Goal: Task Accomplishment & Management: Manage account settings

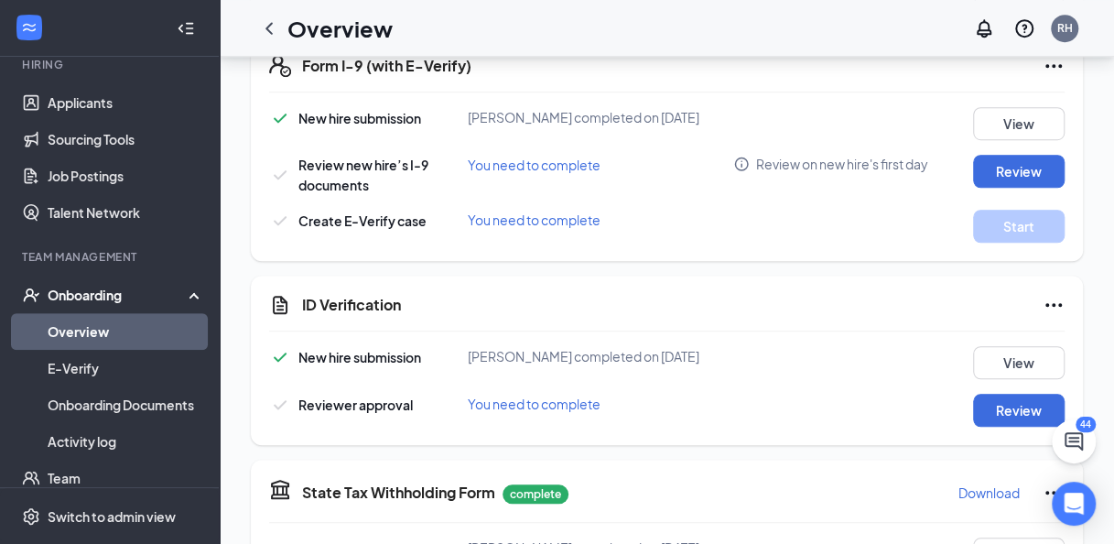
scroll to position [610, 0]
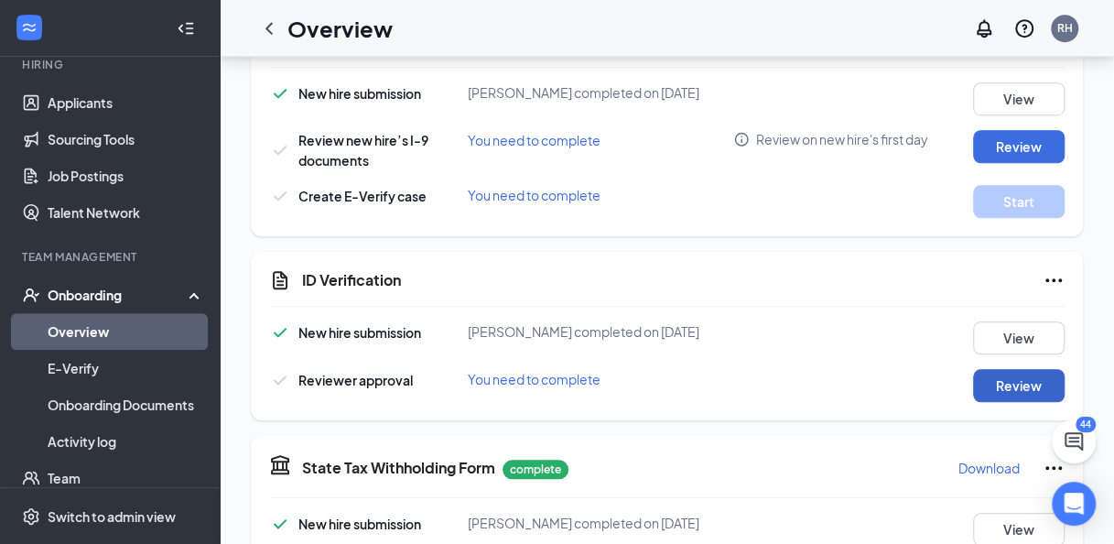
click at [1011, 385] on button "Review" at bounding box center [1019, 385] width 92 height 33
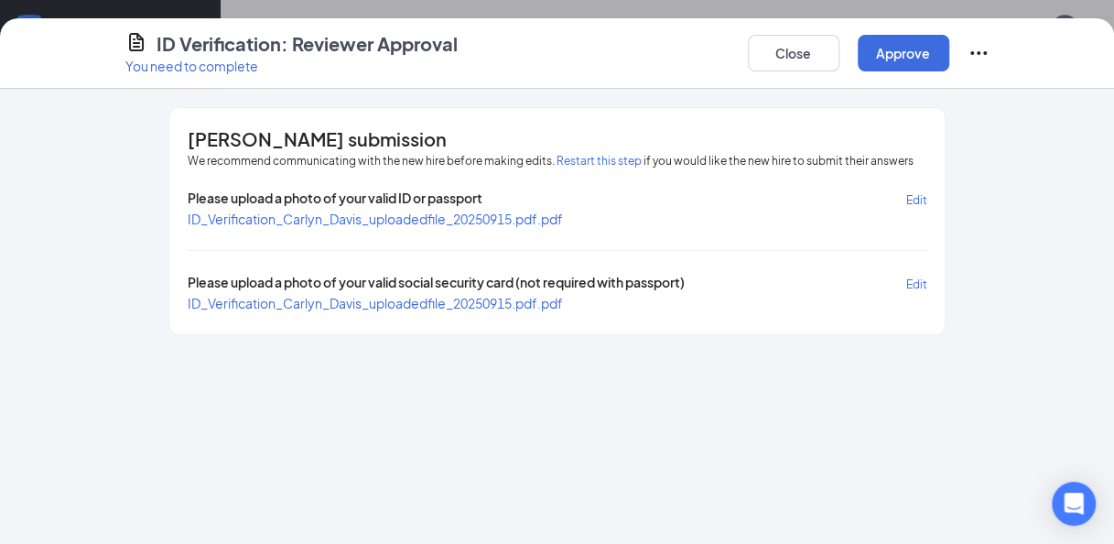
click at [480, 299] on span "ID_Verification_Carlyn_Davis_uploadedfile_20250915.pdf.pdf" at bounding box center [375, 303] width 375 height 16
click at [289, 222] on span "ID_Verification_Carlyn_Davis_uploadedfile_20250915.pdf.pdf" at bounding box center [375, 219] width 375 height 16
click at [802, 62] on button "Close" at bounding box center [794, 53] width 92 height 37
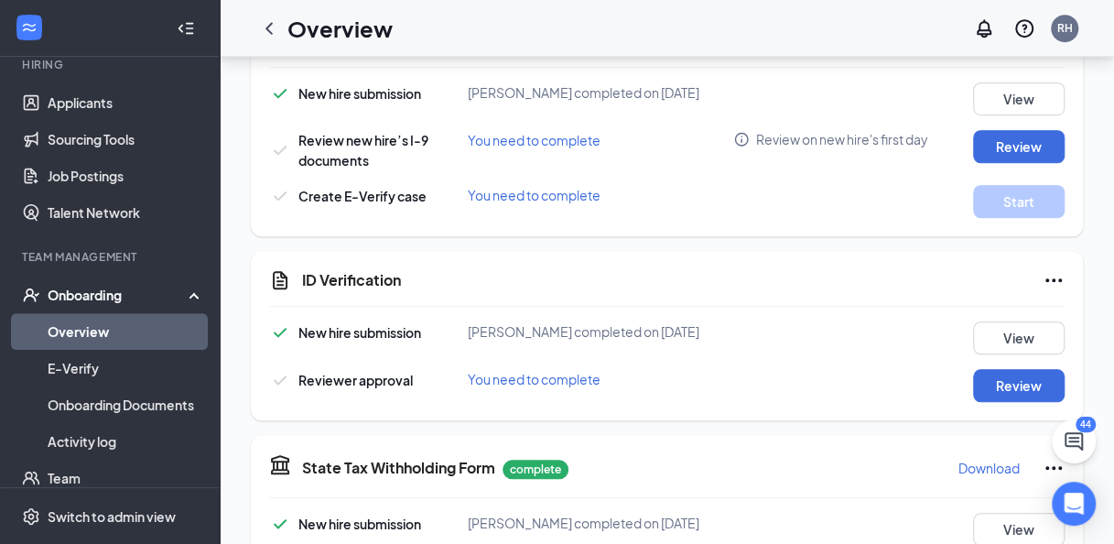
click at [89, 327] on link "Overview" at bounding box center [126, 331] width 157 height 37
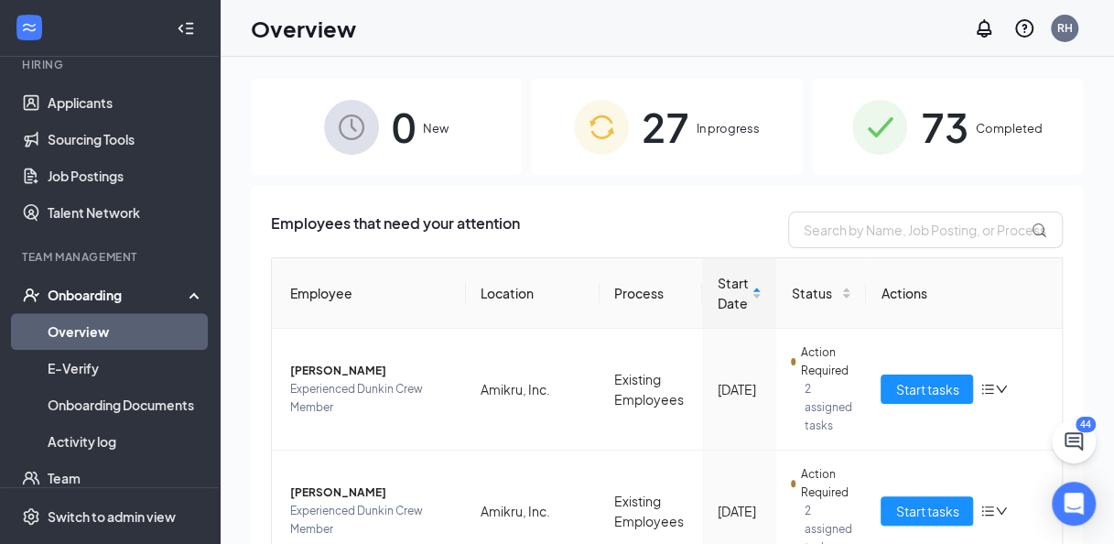
click at [732, 133] on span "In progress" at bounding box center [728, 128] width 63 height 18
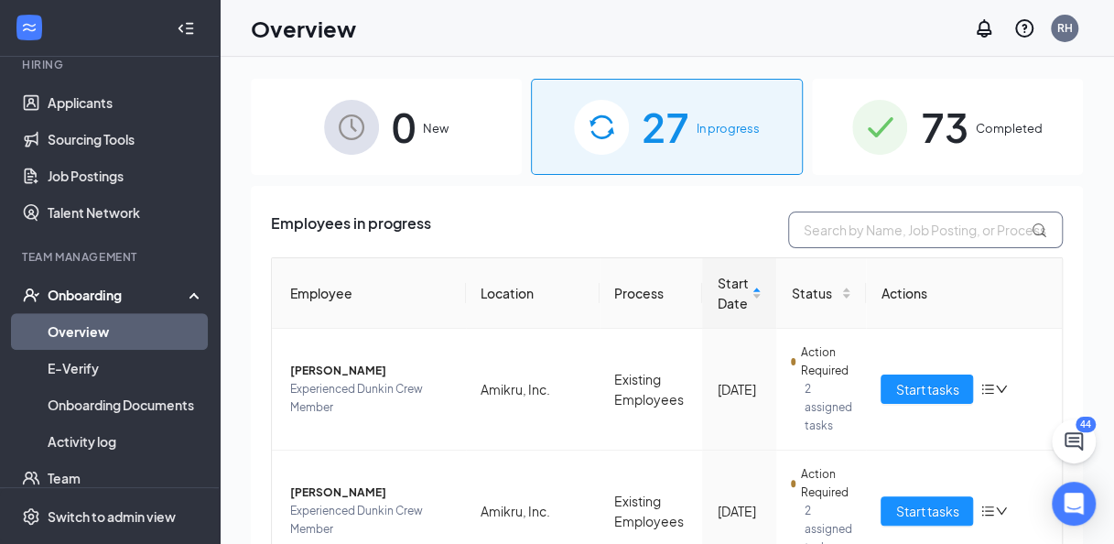
click at [817, 228] on input "text" at bounding box center [925, 229] width 275 height 37
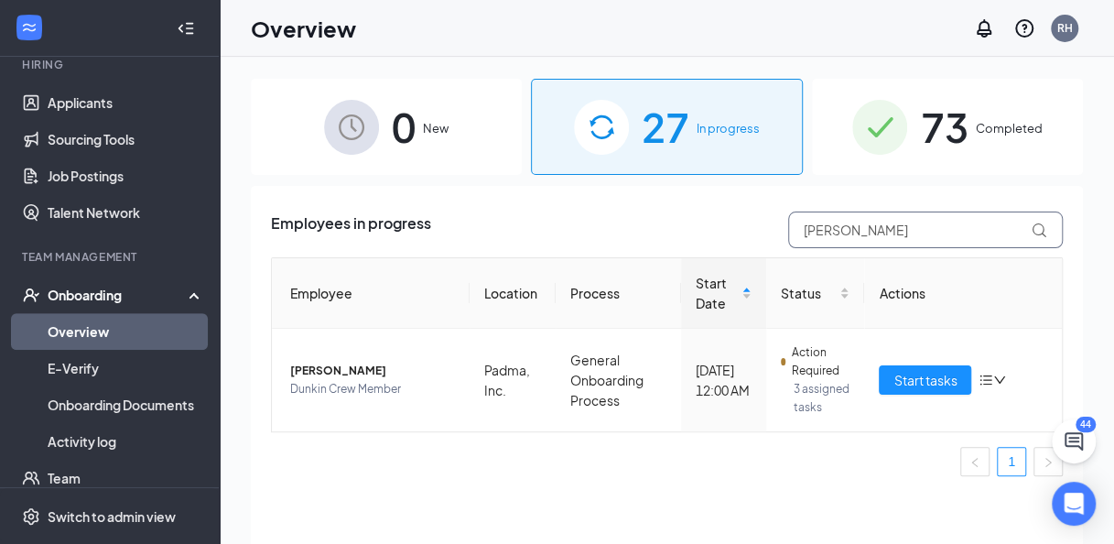
click at [864, 232] on input "[PERSON_NAME]" at bounding box center [925, 229] width 275 height 37
type input "C"
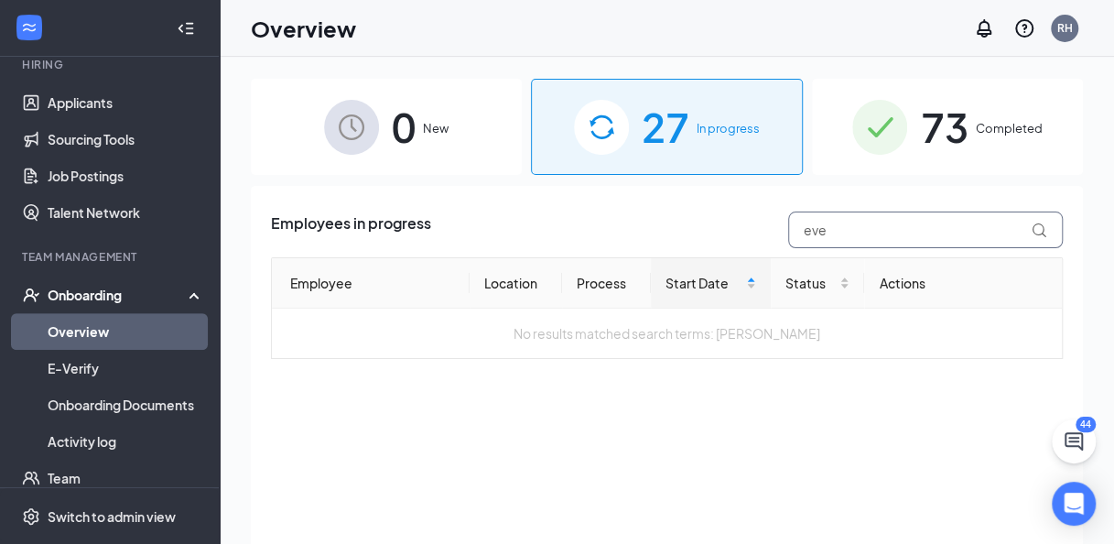
type input "eve"
click at [1006, 165] on div "73 Completed" at bounding box center [947, 127] width 271 height 96
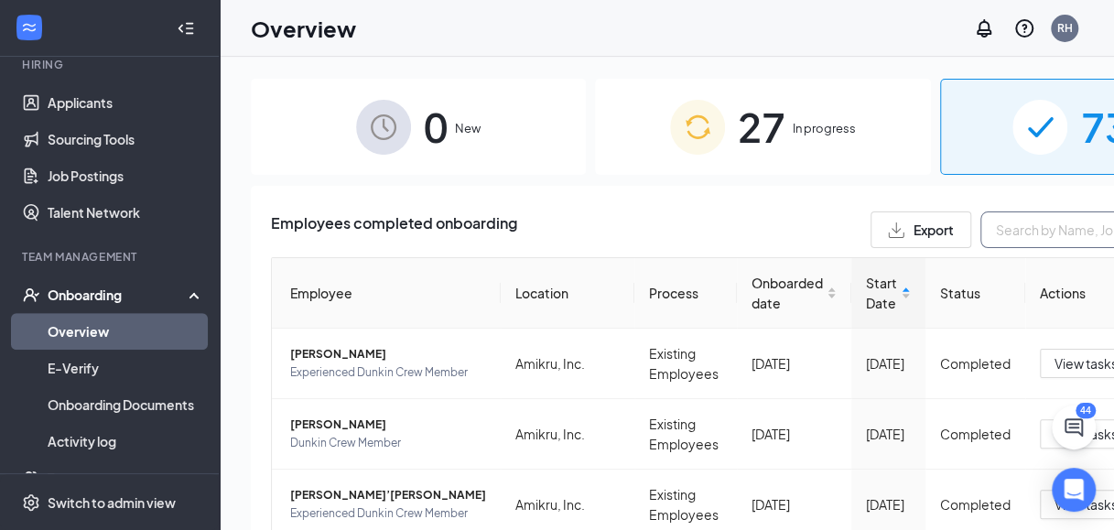
click at [981, 220] on input "text" at bounding box center [1118, 229] width 275 height 37
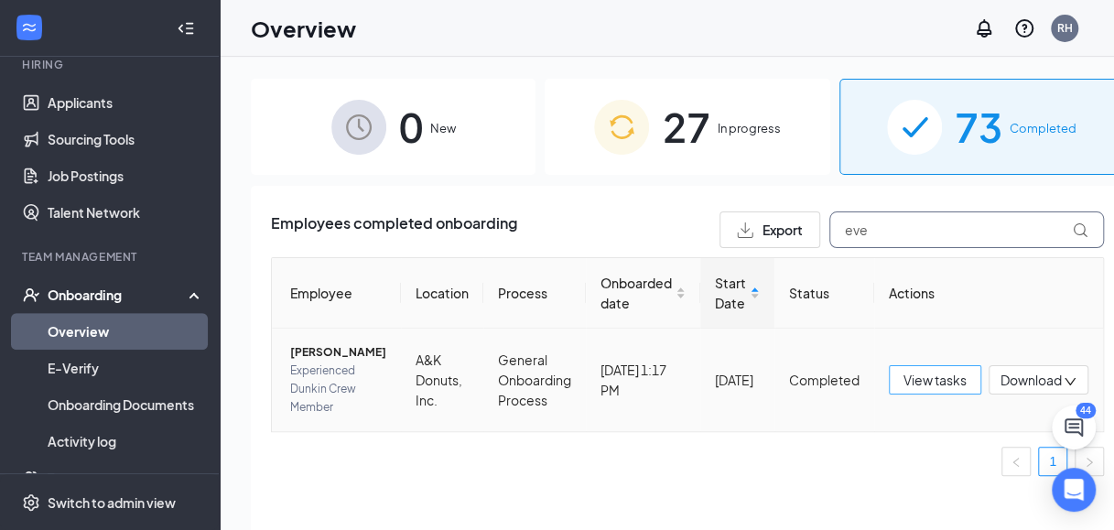
type input "eve"
click at [921, 390] on span "View tasks" at bounding box center [935, 380] width 63 height 20
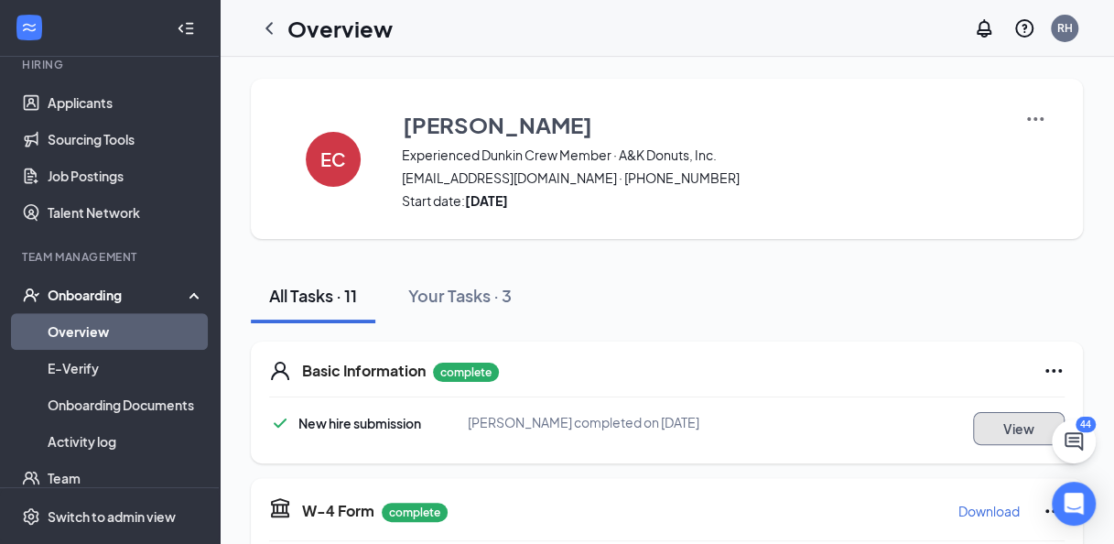
click at [1007, 438] on button "View" at bounding box center [1019, 428] width 92 height 33
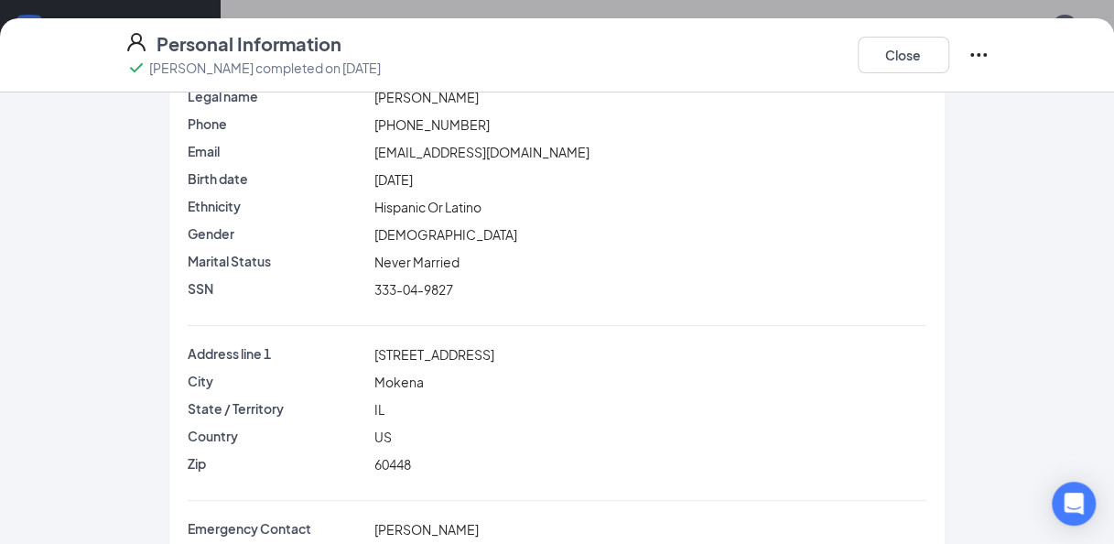
scroll to position [73, 0]
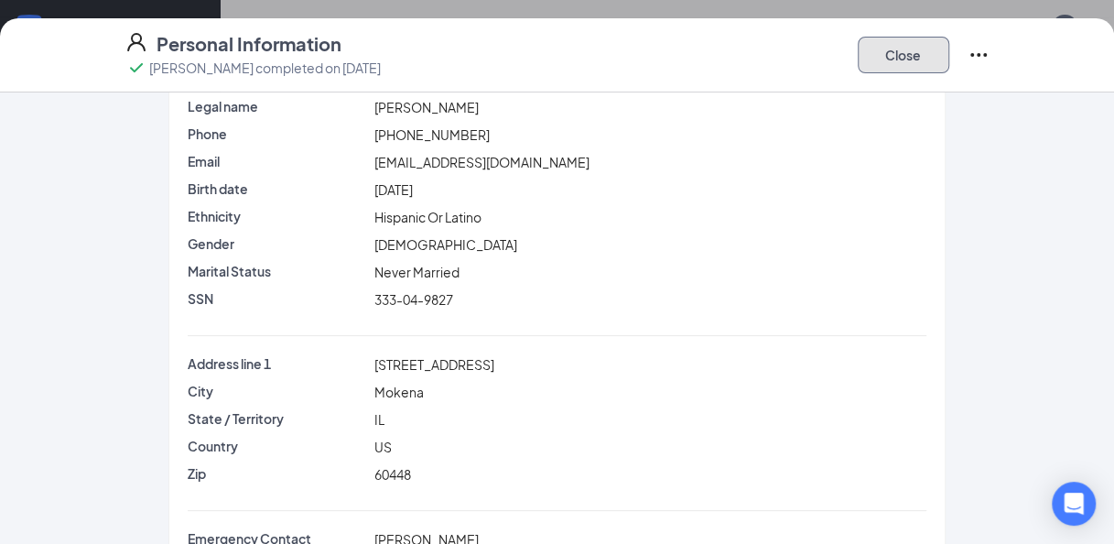
click at [902, 64] on button "Close" at bounding box center [904, 55] width 92 height 37
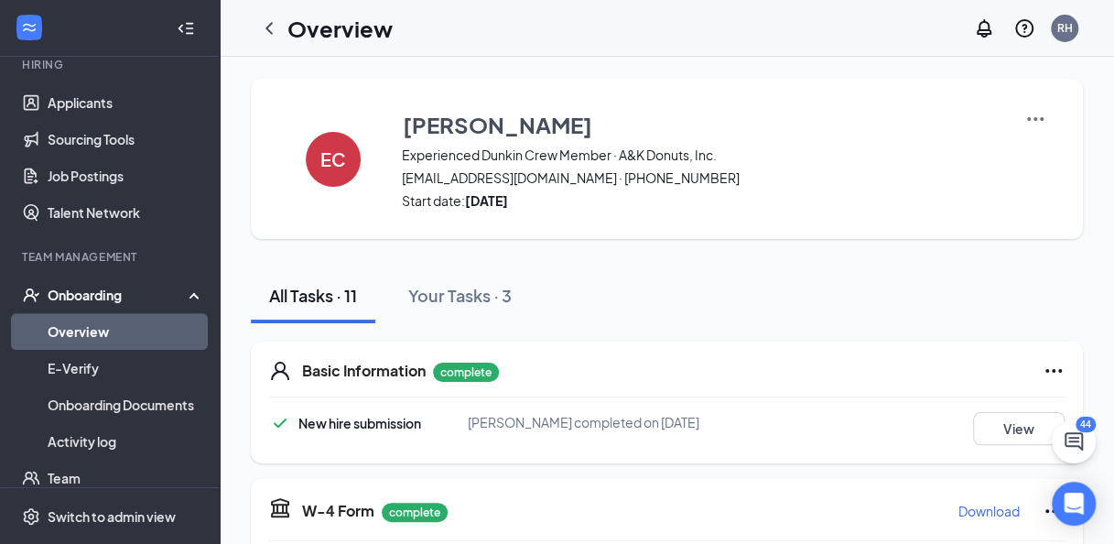
click at [100, 331] on link "Overview" at bounding box center [126, 331] width 157 height 37
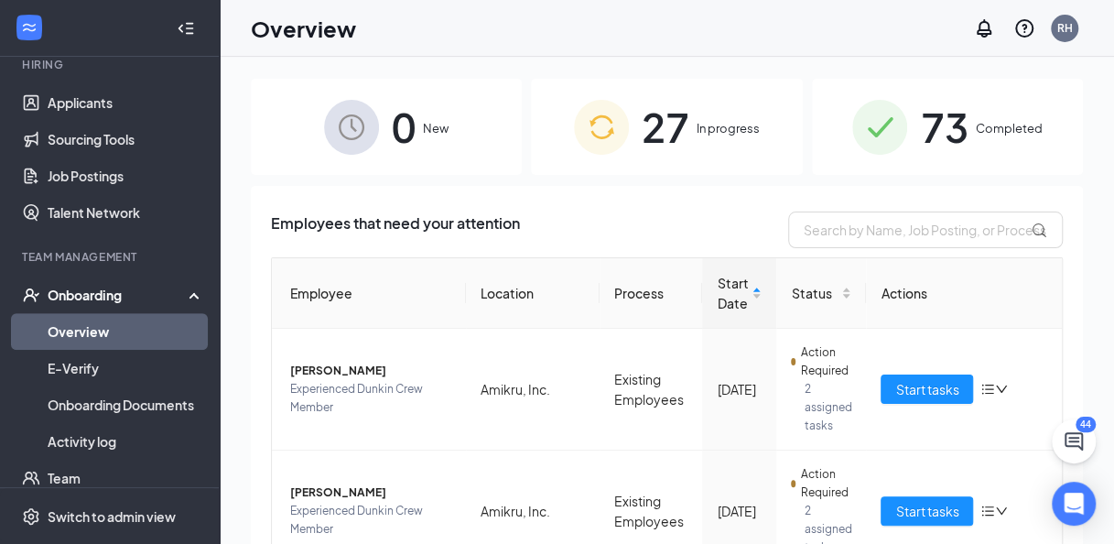
click at [920, 145] on span "73" at bounding box center [944, 126] width 48 height 63
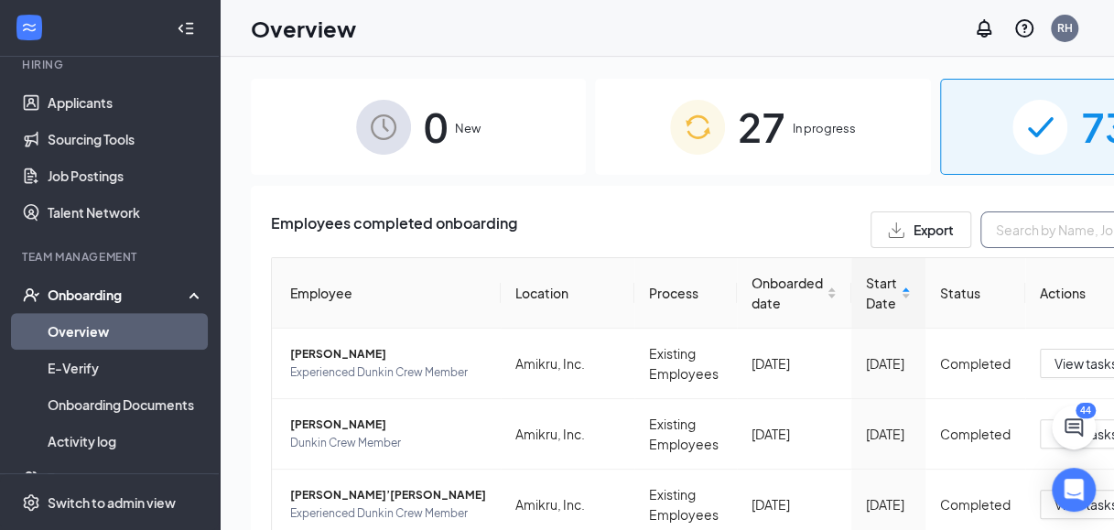
click at [981, 234] on input "text" at bounding box center [1118, 229] width 275 height 37
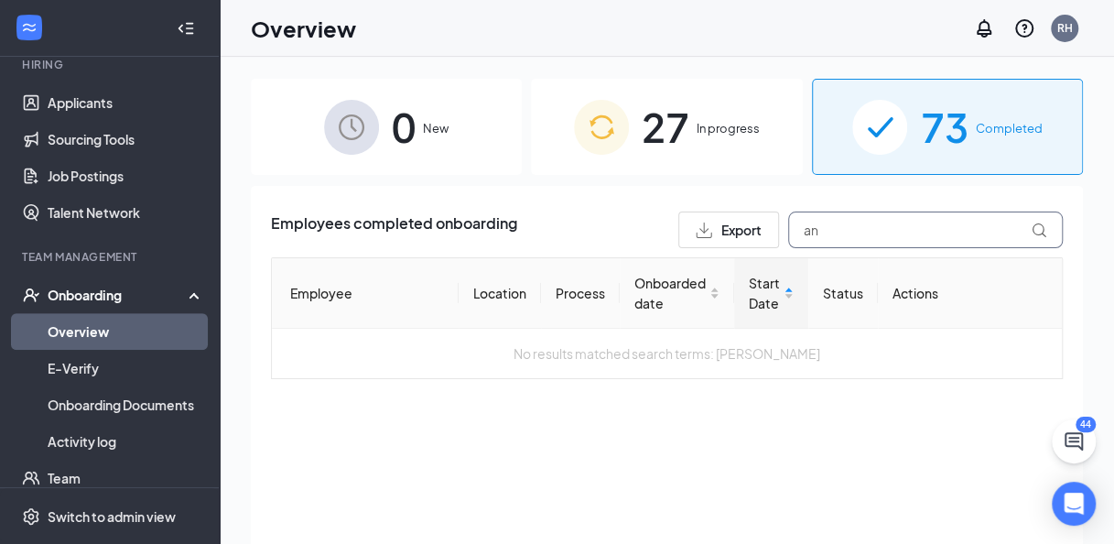
type input "a"
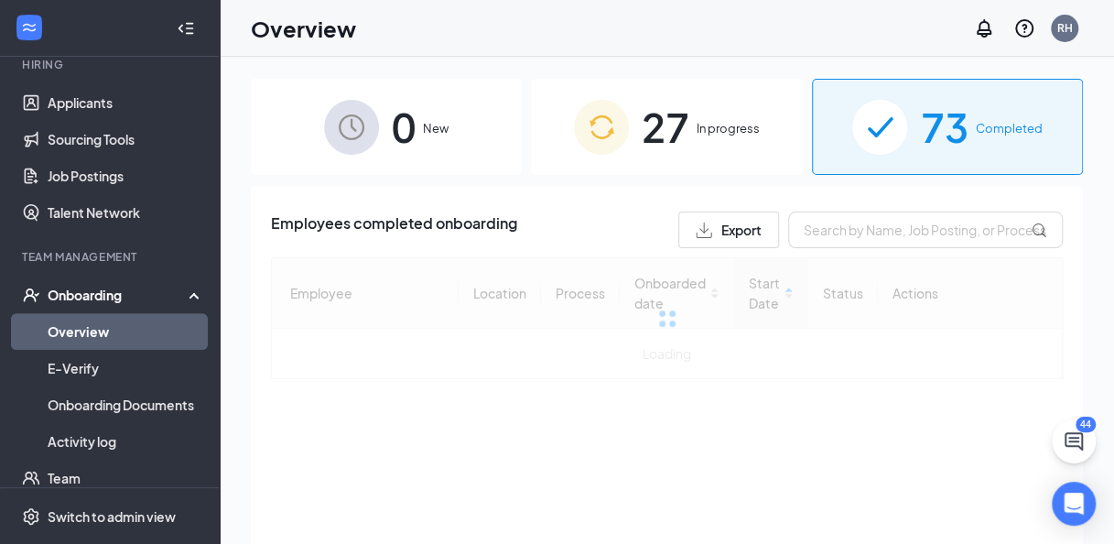
click at [716, 154] on div "27 In progress" at bounding box center [666, 127] width 271 height 96
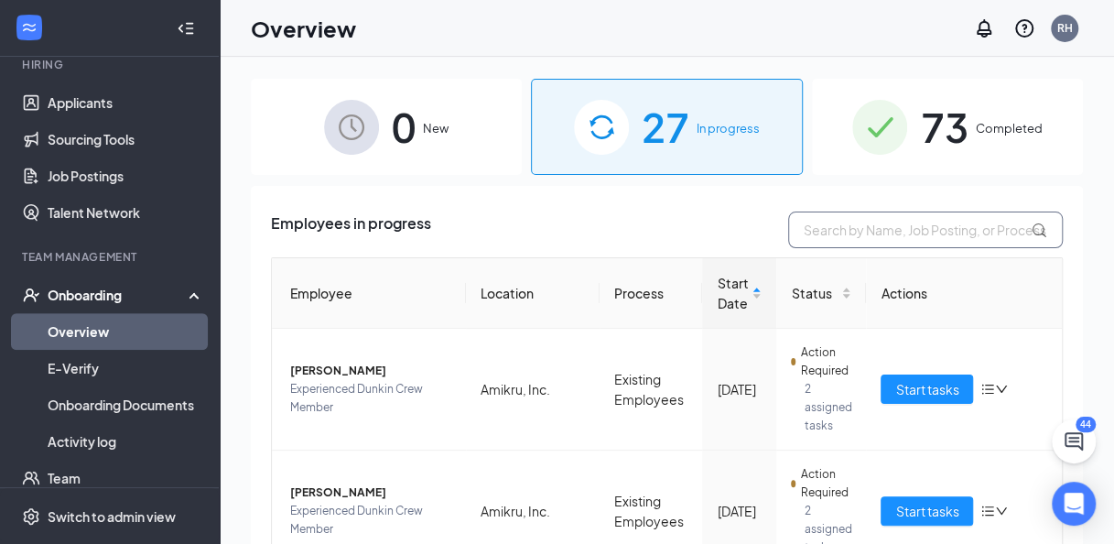
click at [833, 237] on input "text" at bounding box center [925, 229] width 275 height 37
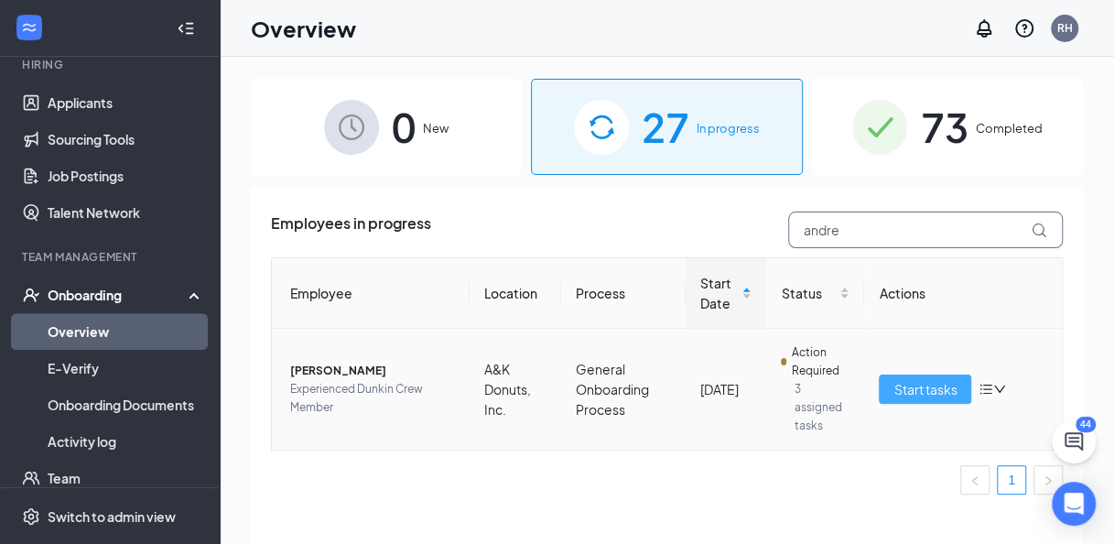
type input "andre"
click at [918, 389] on span "Start tasks" at bounding box center [925, 389] width 63 height 20
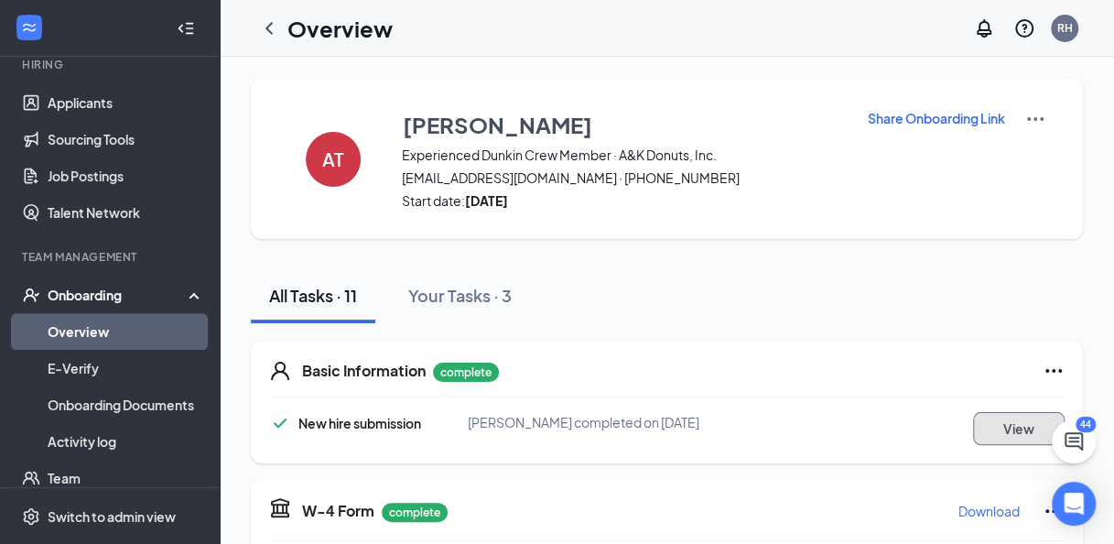
click at [1003, 428] on button "View" at bounding box center [1019, 428] width 92 height 33
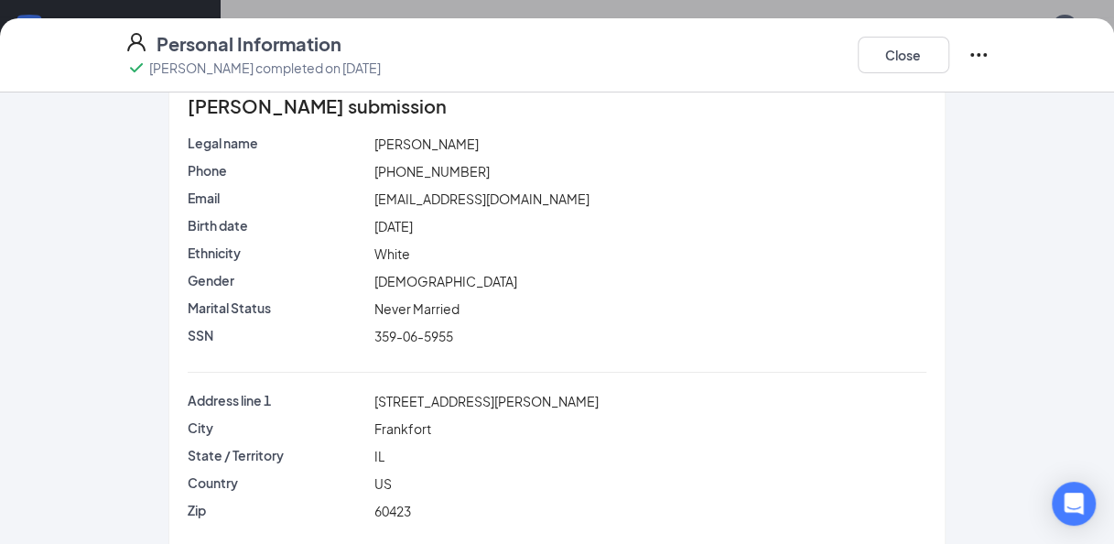
scroll to position [73, 0]
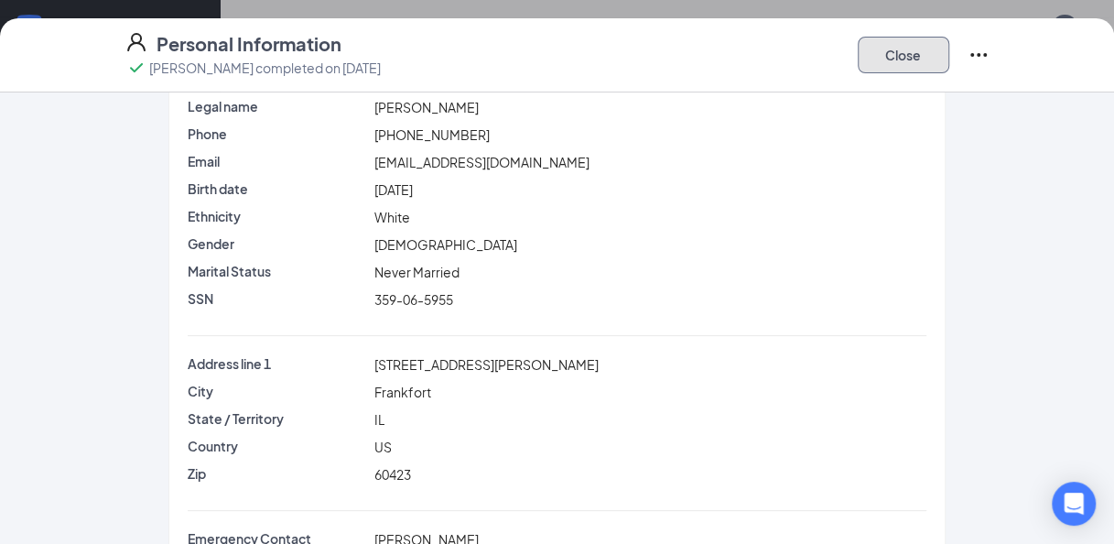
click at [918, 60] on button "Close" at bounding box center [904, 55] width 92 height 37
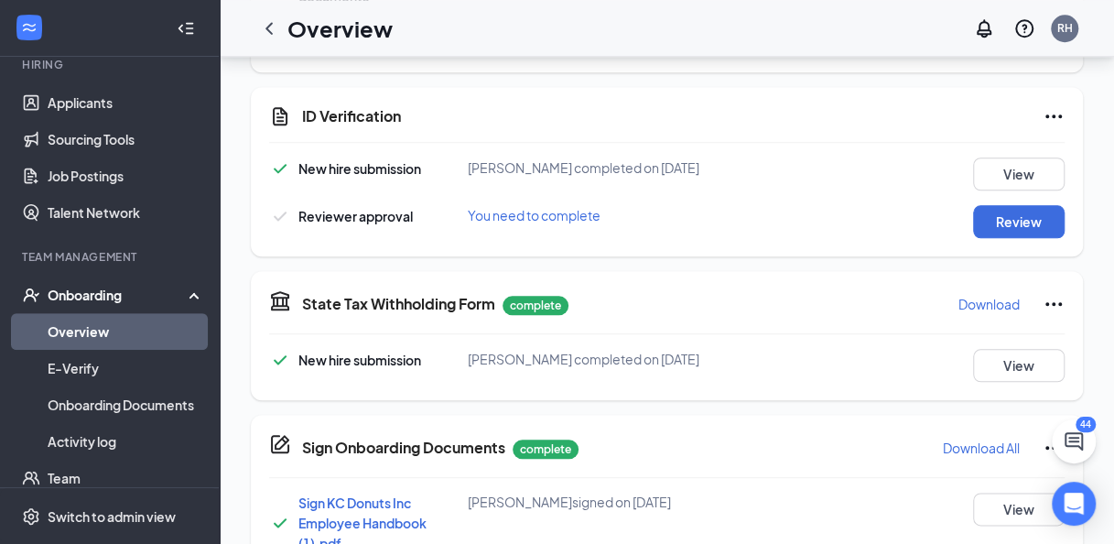
scroll to position [781, 0]
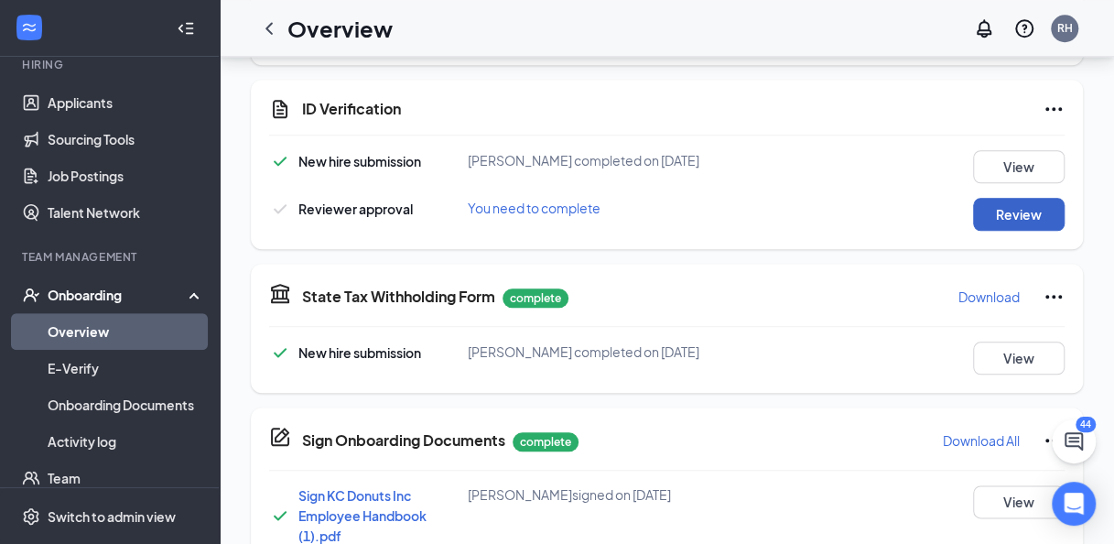
click at [1018, 231] on button "Review" at bounding box center [1019, 214] width 92 height 33
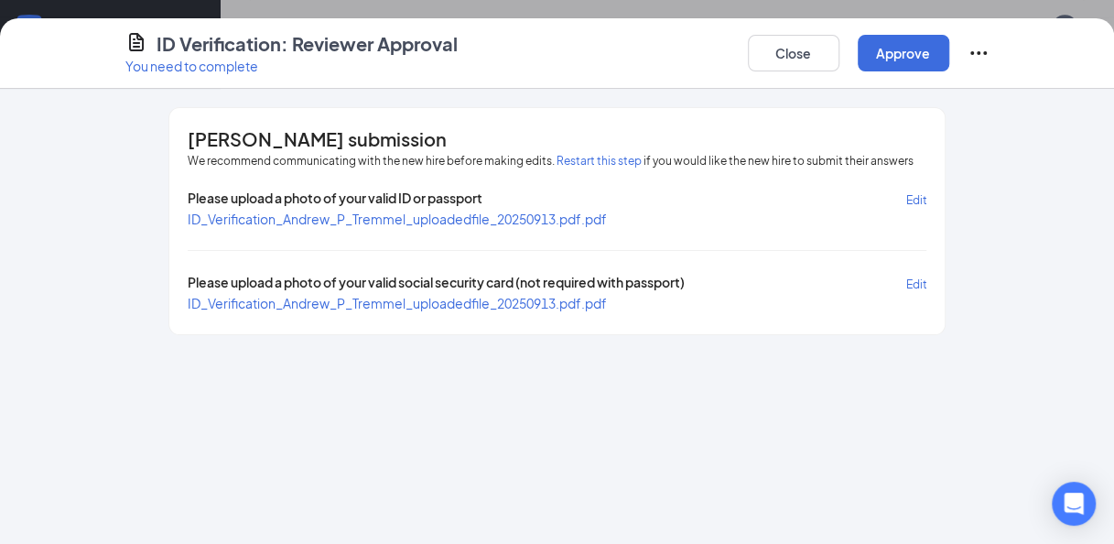
click at [414, 222] on span "ID_Verification_Andrew_P_Tremmel_uploadedfile_20250913.pdf.pdf" at bounding box center [397, 219] width 419 height 16
click at [416, 305] on span "ID_Verification_Andrew_P_Tremmel_uploadedfile_20250913.pdf.pdf" at bounding box center [397, 303] width 419 height 16
click at [798, 47] on button "Close" at bounding box center [794, 53] width 92 height 37
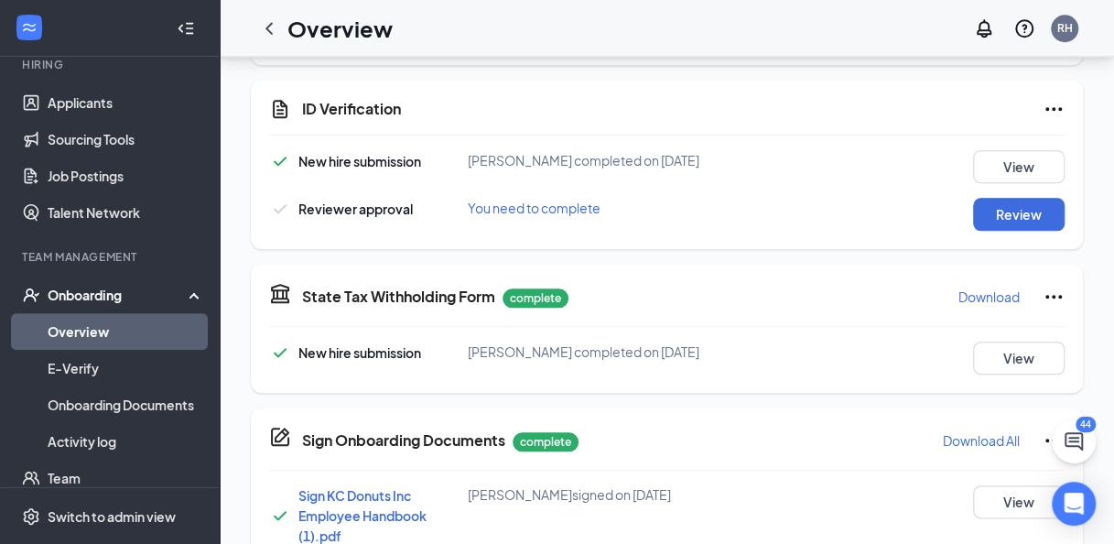
click at [101, 335] on link "Overview" at bounding box center [126, 331] width 157 height 37
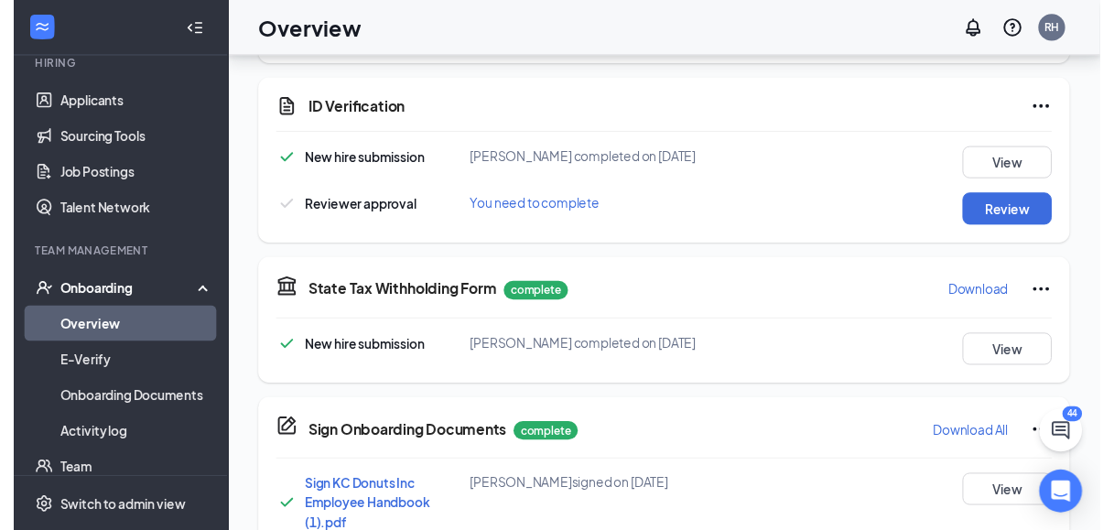
scroll to position [82, 0]
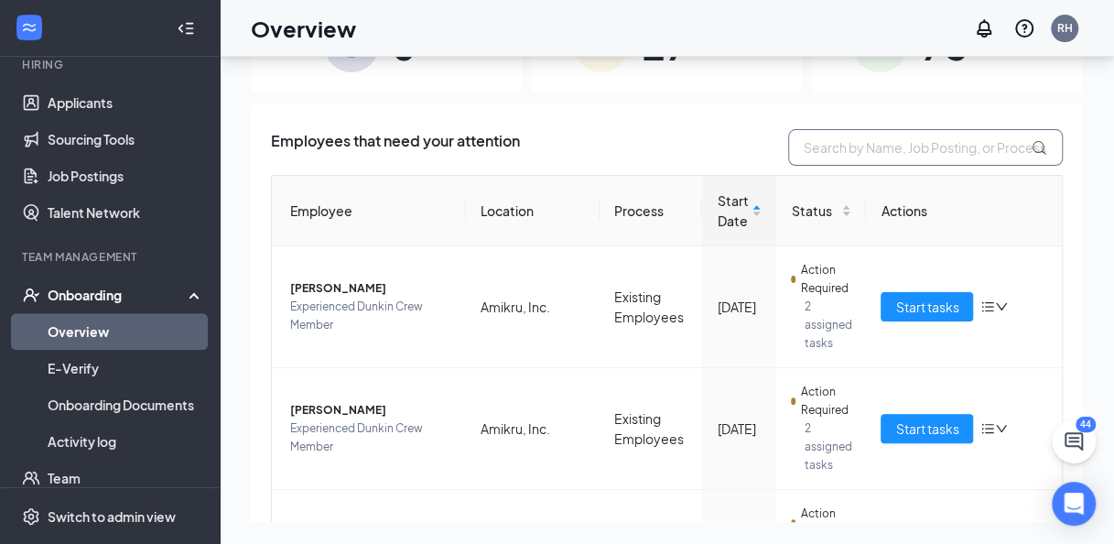
click at [909, 151] on input "text" at bounding box center [925, 147] width 275 height 37
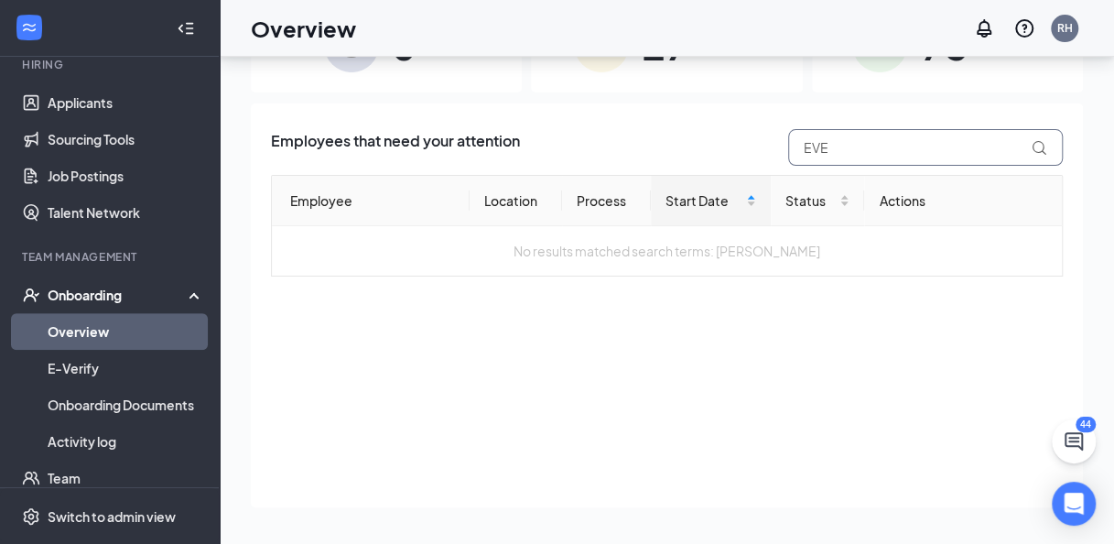
type input "EVE"
click at [932, 82] on div "73 Completed" at bounding box center [947, 44] width 271 height 96
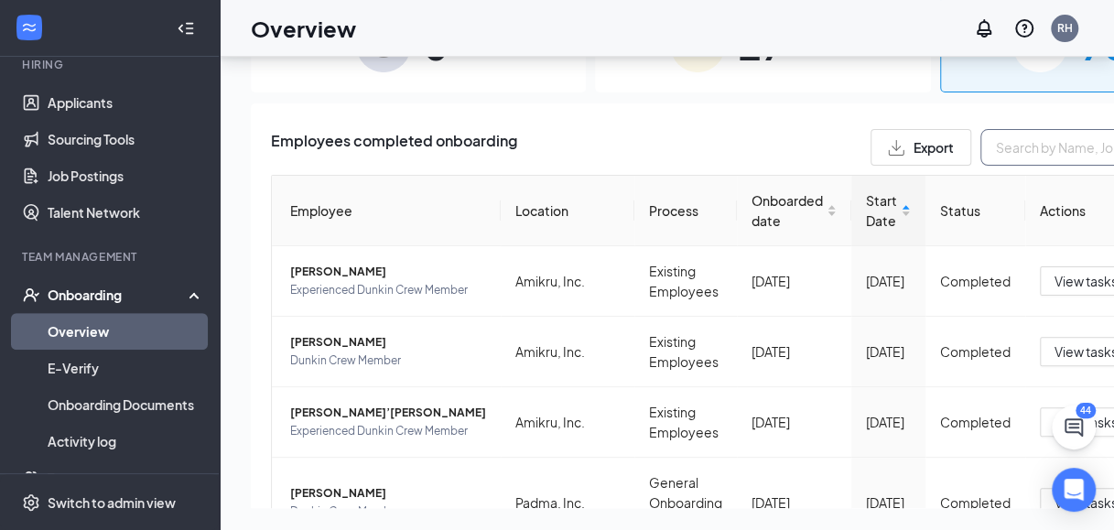
click at [981, 159] on input "text" at bounding box center [1118, 147] width 275 height 37
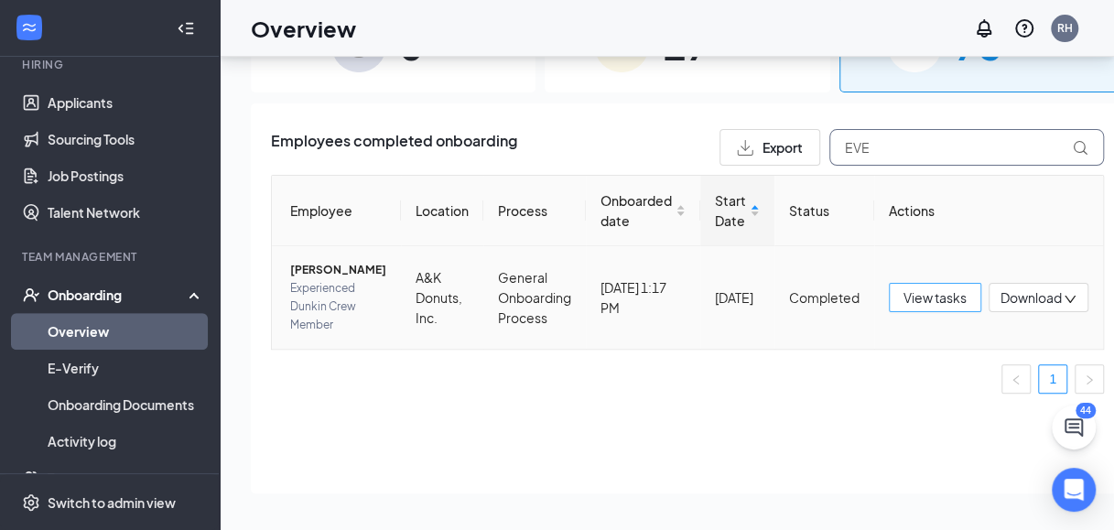
type input "EVE"
click at [925, 308] on span "View tasks" at bounding box center [935, 297] width 63 height 20
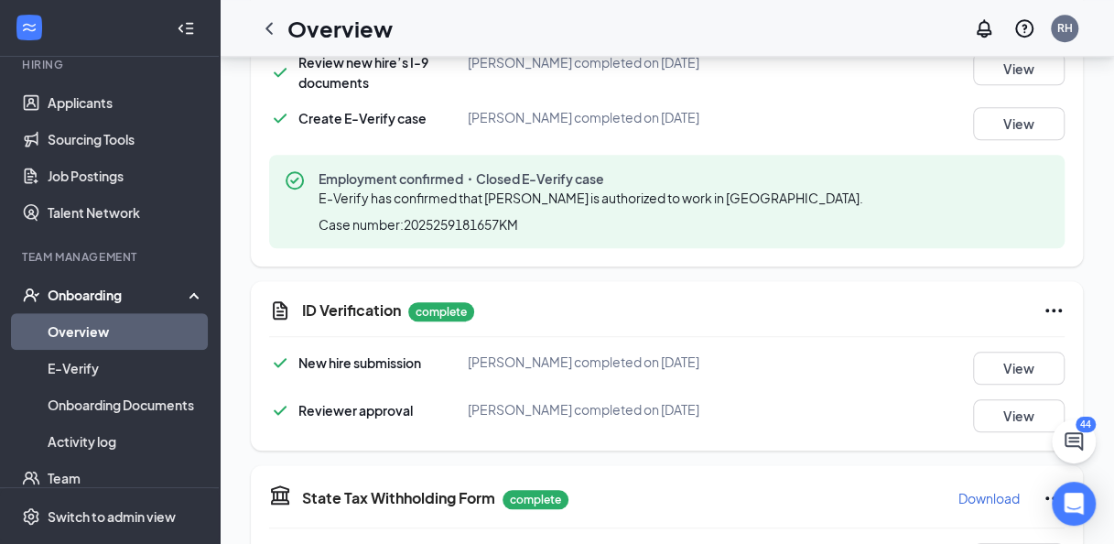
scroll to position [769, 0]
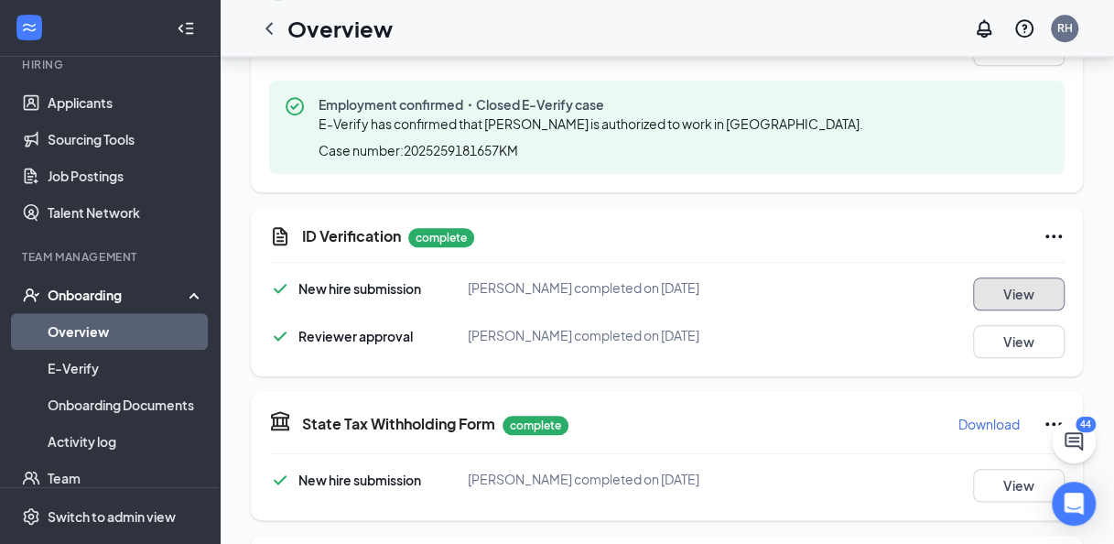
click at [1021, 310] on button "View" at bounding box center [1019, 293] width 92 height 33
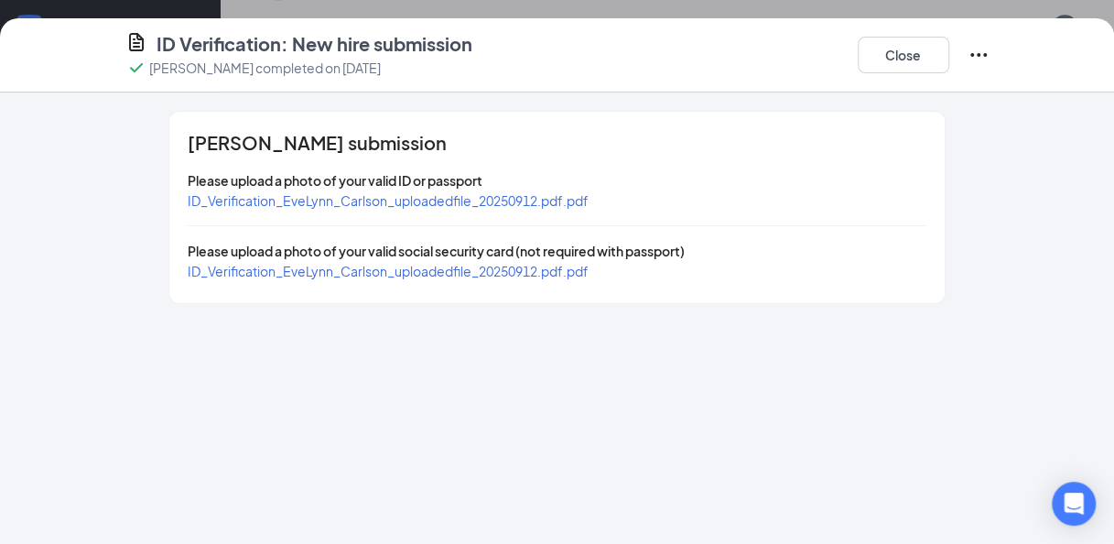
click at [475, 195] on span "ID_Verification_EveLynn_Carlson_uploadedfile_20250912.pdf.pdf" at bounding box center [388, 200] width 401 height 16
click at [290, 268] on span "ID_Verification_EveLynn_Carlson_uploadedfile_20250912.pdf.pdf" at bounding box center [388, 271] width 401 height 16
click at [262, 202] on span "ID_Verification_EveLynn_Carlson_uploadedfile_20250912.pdf.pdf" at bounding box center [388, 200] width 401 height 16
click at [433, 273] on span "ID_Verification_EveLynn_Carlson_uploadedfile_20250912.pdf.pdf" at bounding box center [388, 271] width 401 height 16
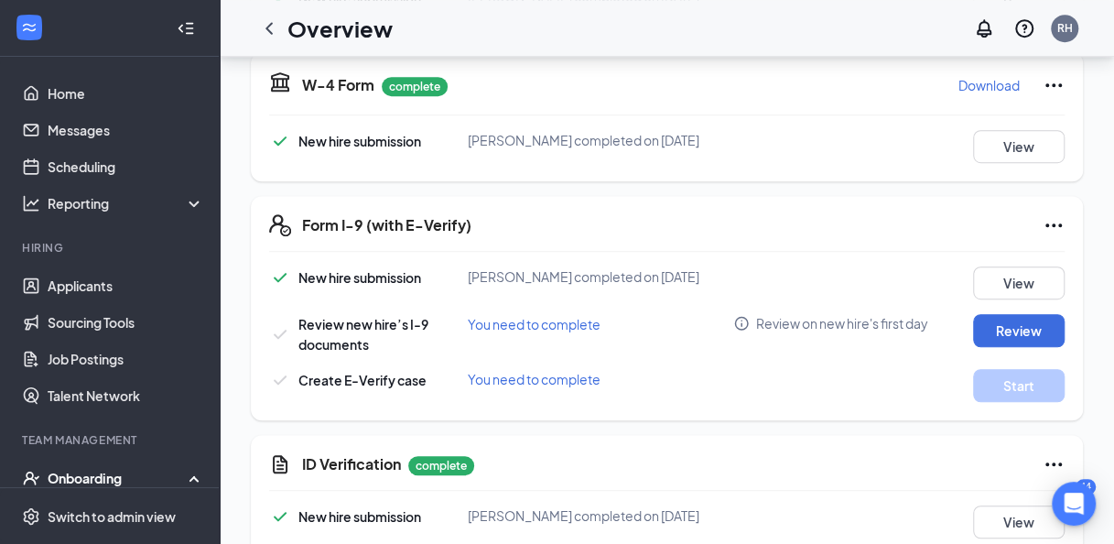
scroll to position [427, 0]
